Goal: Information Seeking & Learning: Understand process/instructions

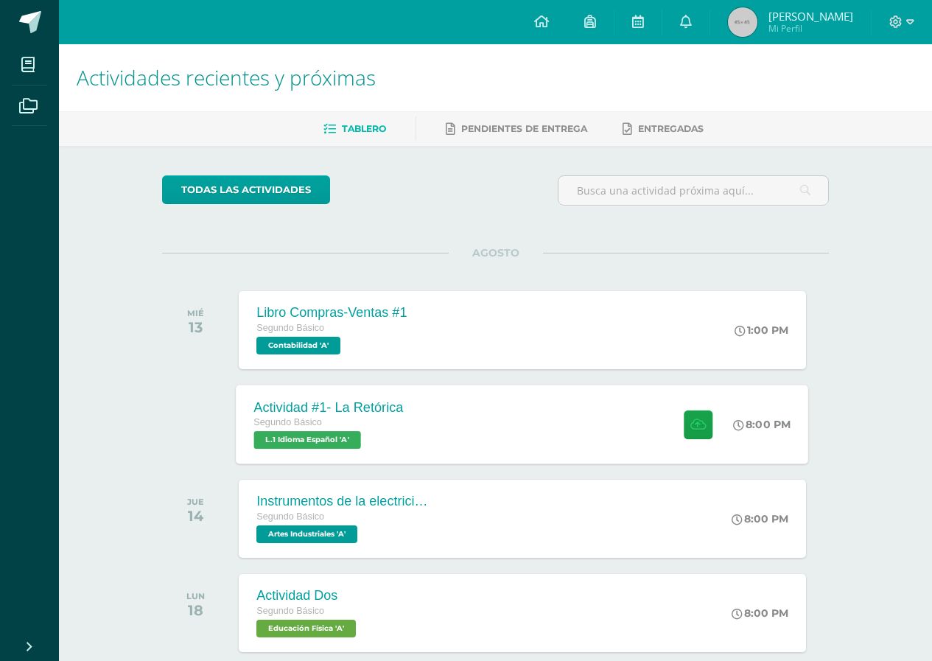
click at [405, 427] on div "Actividad #1- La Retórica Segundo Básico L.1 Idioma Español 'A'" at bounding box center [328, 423] width 185 height 79
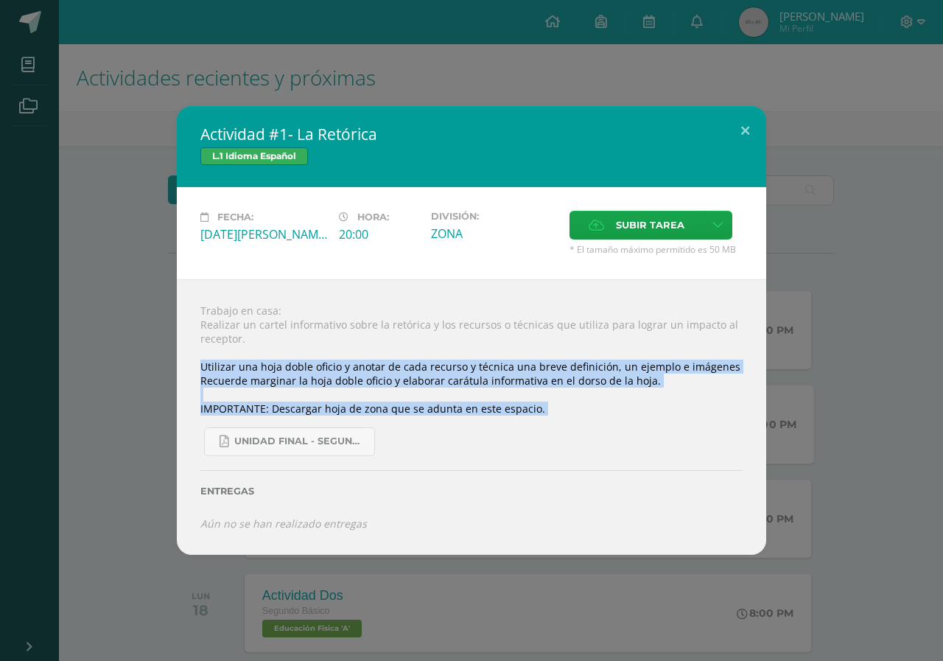
drag, startPoint x: 202, startPoint y: 364, endPoint x: 570, endPoint y: 427, distance: 373.6
click at [573, 429] on div "Trabajo en casa: Realizar un cartel informativo sobre la retórica y los recurso…" at bounding box center [471, 416] width 589 height 275
click at [535, 399] on div "Trabajo en casa: Realizar un cartel informativo sobre la retórica y los recurso…" at bounding box center [471, 416] width 589 height 275
click at [616, 387] on div "Trabajo en casa: Realizar un cartel informativo sobre la retórica y los recurso…" at bounding box center [471, 416] width 589 height 275
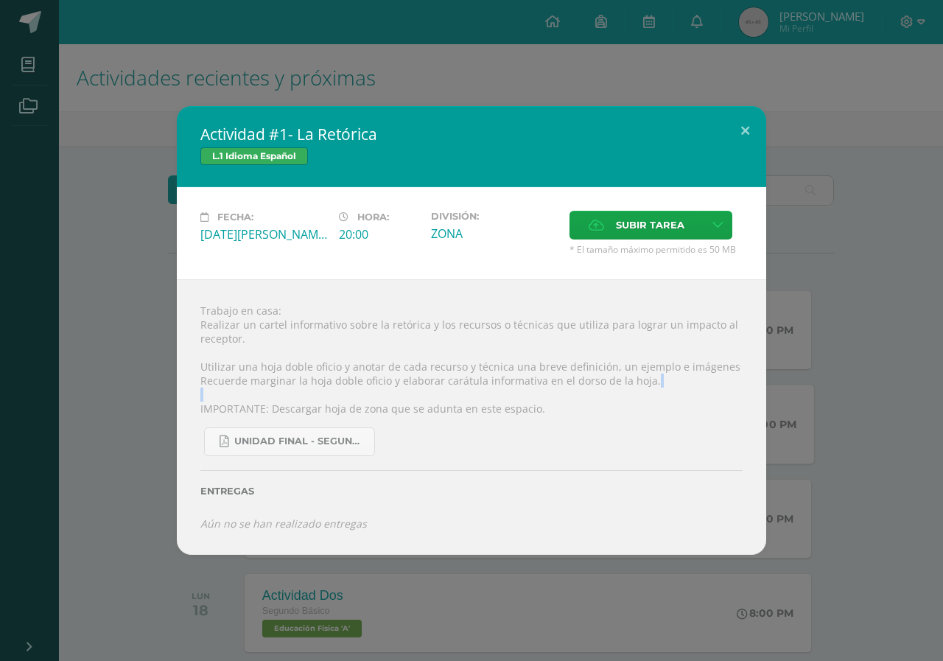
click at [616, 387] on div "Trabajo en casa: Realizar un cartel informativo sobre la retórica y los recurso…" at bounding box center [471, 416] width 589 height 275
click at [601, 370] on div "Trabajo en casa: Realizar un cartel informativo sobre la retórica y los recurso…" at bounding box center [471, 416] width 589 height 275
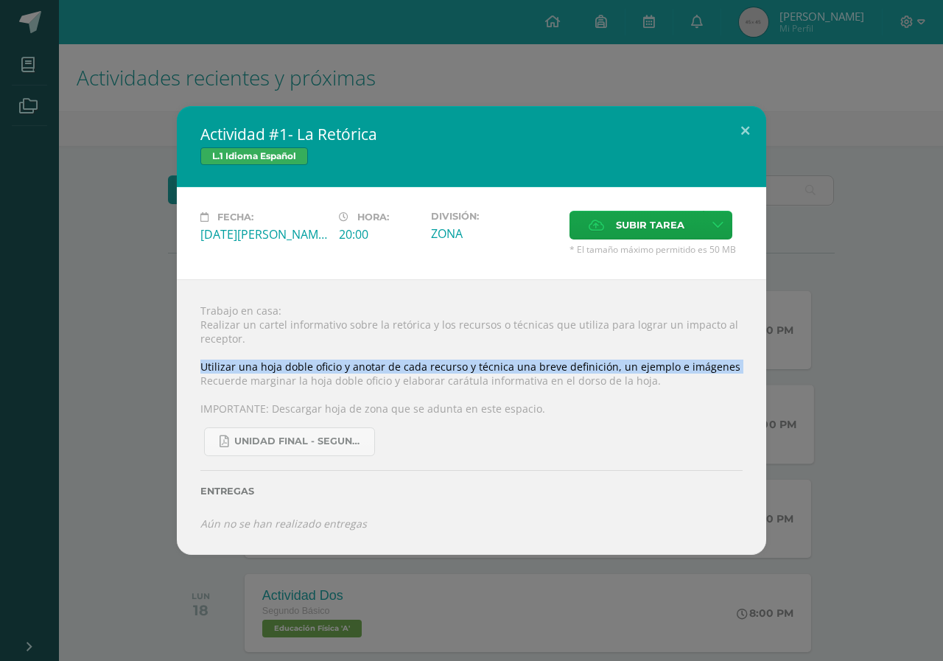
click at [600, 370] on div "Trabajo en casa: Realizar un cartel informativo sobre la retórica y los recurso…" at bounding box center [471, 416] width 589 height 275
click at [599, 370] on div "Trabajo en casa: Realizar un cartel informativo sobre la retórica y los recurso…" at bounding box center [471, 416] width 589 height 275
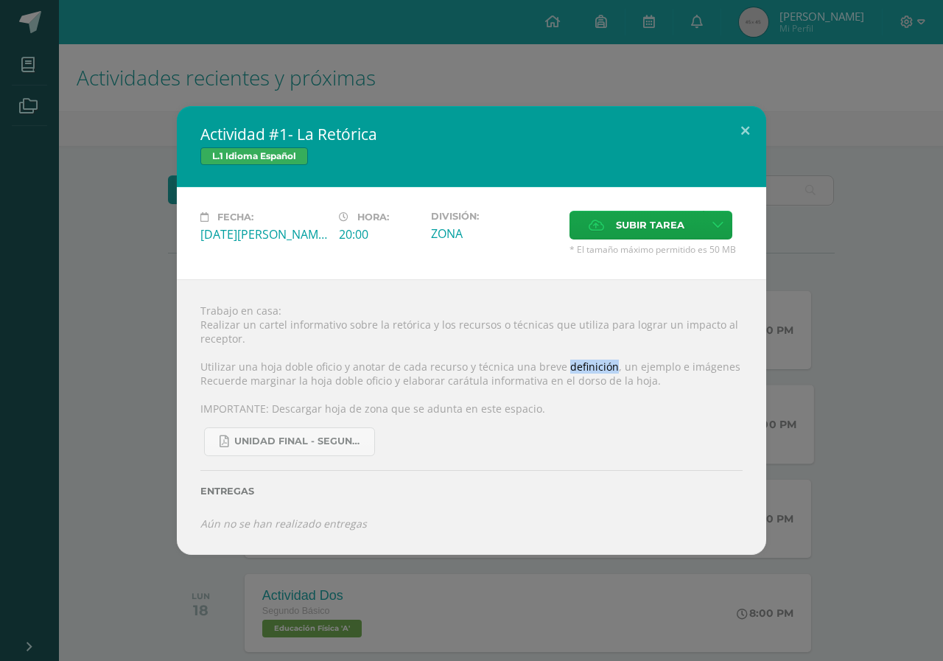
click at [599, 370] on div "Trabajo en casa: Realizar un cartel informativo sobre la retórica y los recurso…" at bounding box center [471, 416] width 589 height 275
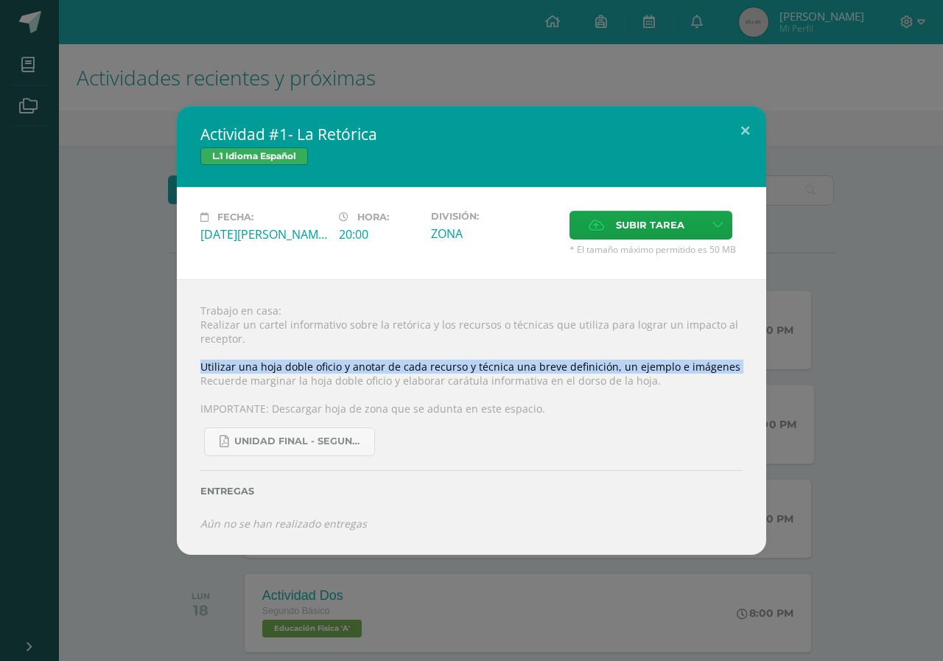
click at [599, 371] on div "Trabajo en casa: Realizar un cartel informativo sobre la retórica y los recurso…" at bounding box center [471, 416] width 589 height 275
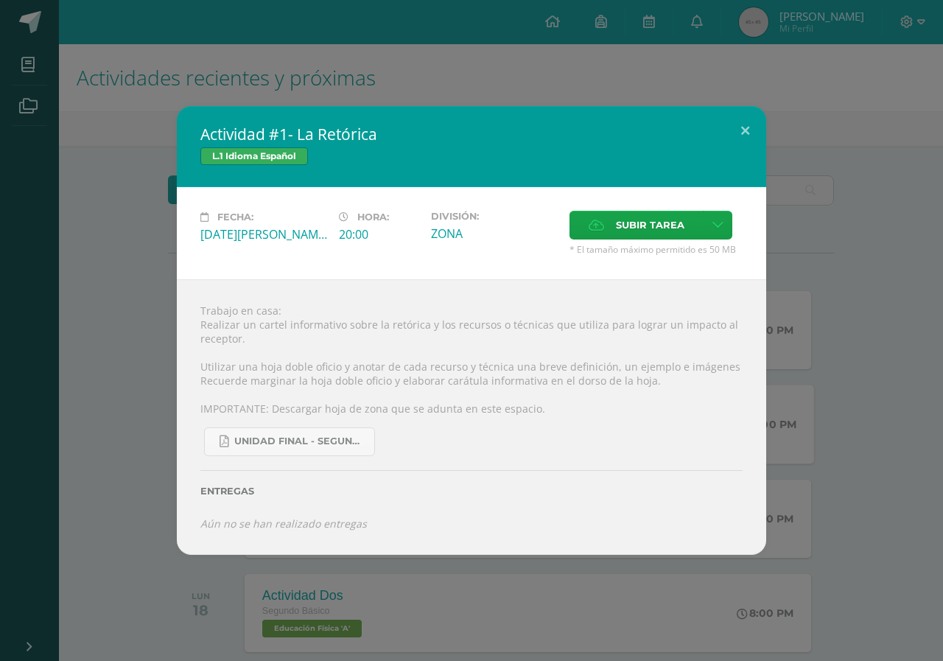
click at [599, 381] on div "Trabajo en casa: Realizar un cartel informativo sobre la retórica y los recurso…" at bounding box center [471, 416] width 589 height 275
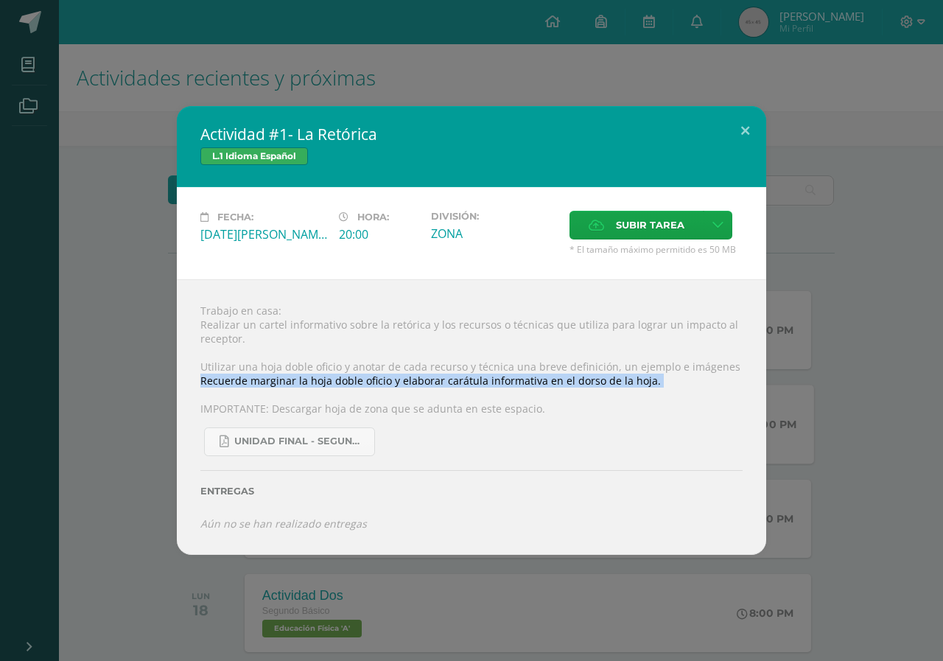
click at [599, 381] on div "Trabajo en casa: Realizar un cartel informativo sobre la retórica y los recurso…" at bounding box center [471, 416] width 589 height 275
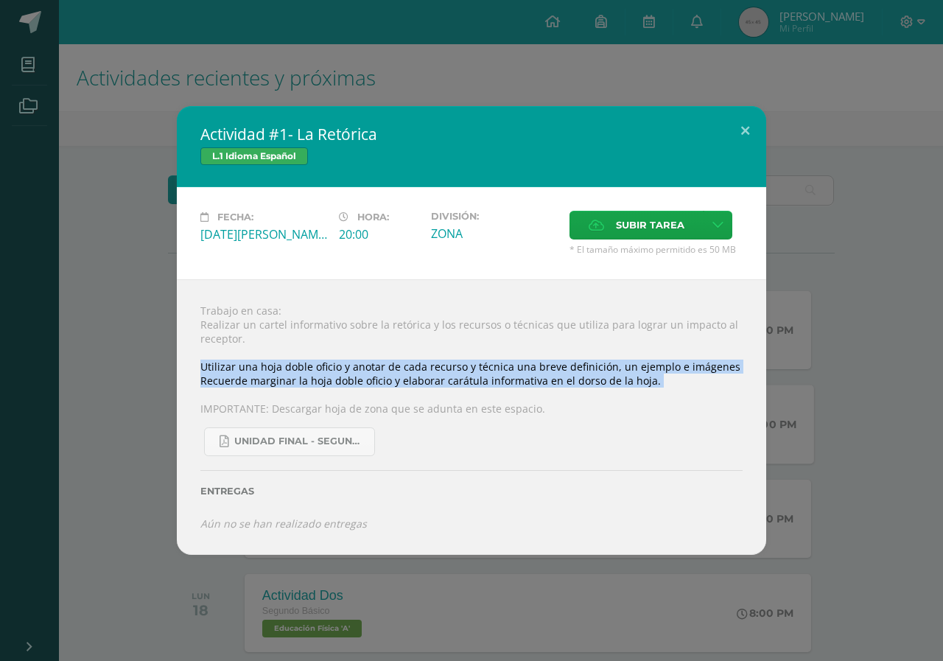
drag, startPoint x: 197, startPoint y: 363, endPoint x: 571, endPoint y: 395, distance: 374.7
click at [571, 395] on div "Trabajo en casa: Realizar un cartel informativo sobre la retórica y los recurso…" at bounding box center [471, 416] width 589 height 275
drag, startPoint x: 578, startPoint y: 379, endPoint x: 577, endPoint y: 367, distance: 11.8
copy div "Utilizar una hoja doble oficio y anotar de cada recurso y técnica una breve def…"
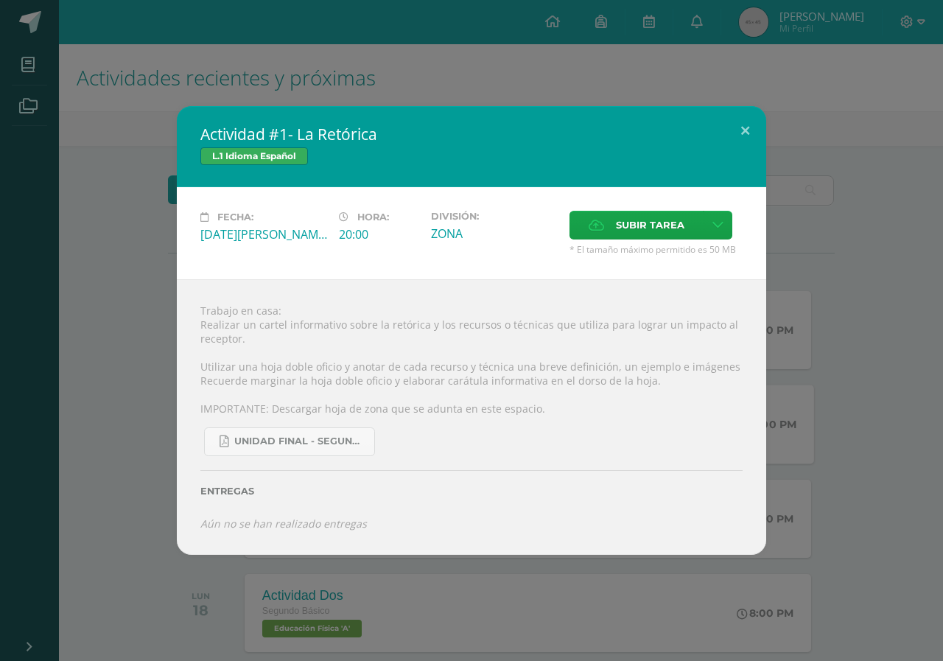
click at [320, 337] on div "Trabajo en casa: Realizar un cartel informativo sobre la retórica y los recurso…" at bounding box center [471, 416] width 589 height 275
drag, startPoint x: 348, startPoint y: 365, endPoint x: 725, endPoint y: 370, distance: 376.4
click at [725, 370] on div "Trabajo en casa: Realizar un cartel informativo sobre la retórica y los recurso…" at bounding box center [471, 416] width 589 height 275
copy div "anotar de cada recurso y técnica una breve definición, un ejemplo e imágenes"
drag, startPoint x: 425, startPoint y: 256, endPoint x: 412, endPoint y: 202, distance: 55.2
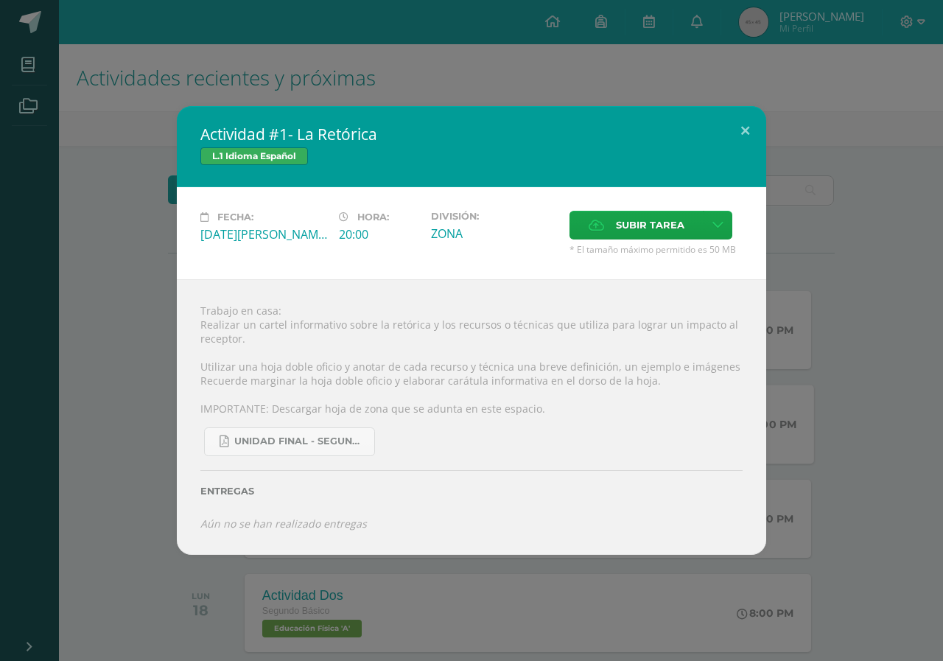
click at [426, 256] on div "Fecha: [DATE][PERSON_NAME] Hora: 20:00 División: ZONA Subir tarea Cancelar" at bounding box center [471, 233] width 589 height 92
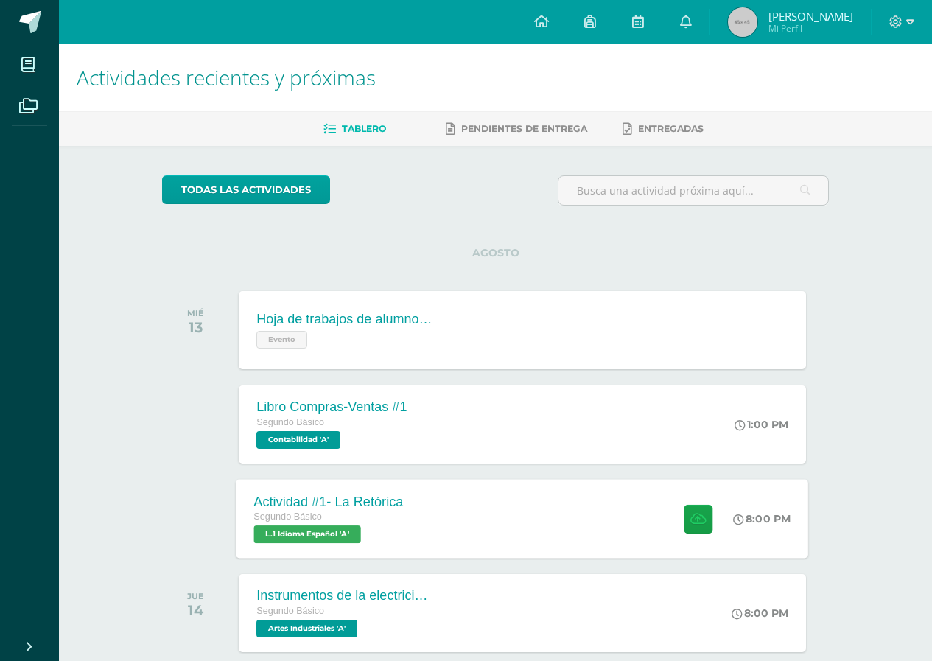
click at [294, 508] on div "Actividad #1- La Retórica" at bounding box center [329, 500] width 150 height 15
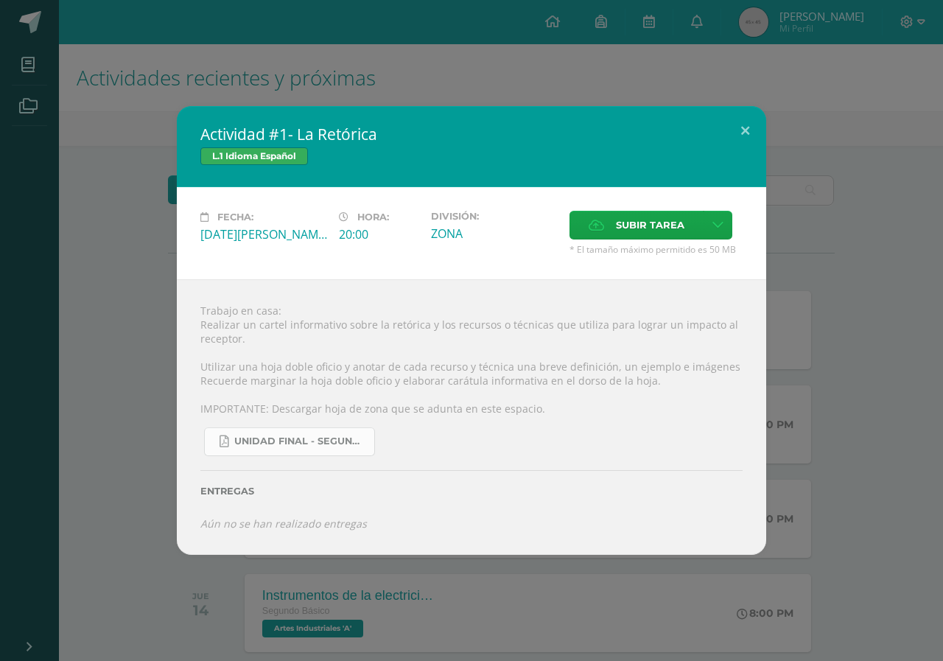
click at [326, 444] on span "UNIDAD FINAL - SEGUNDO BASICO A-B-C -.pdf" at bounding box center [300, 441] width 133 height 12
